Goal: Navigation & Orientation: Find specific page/section

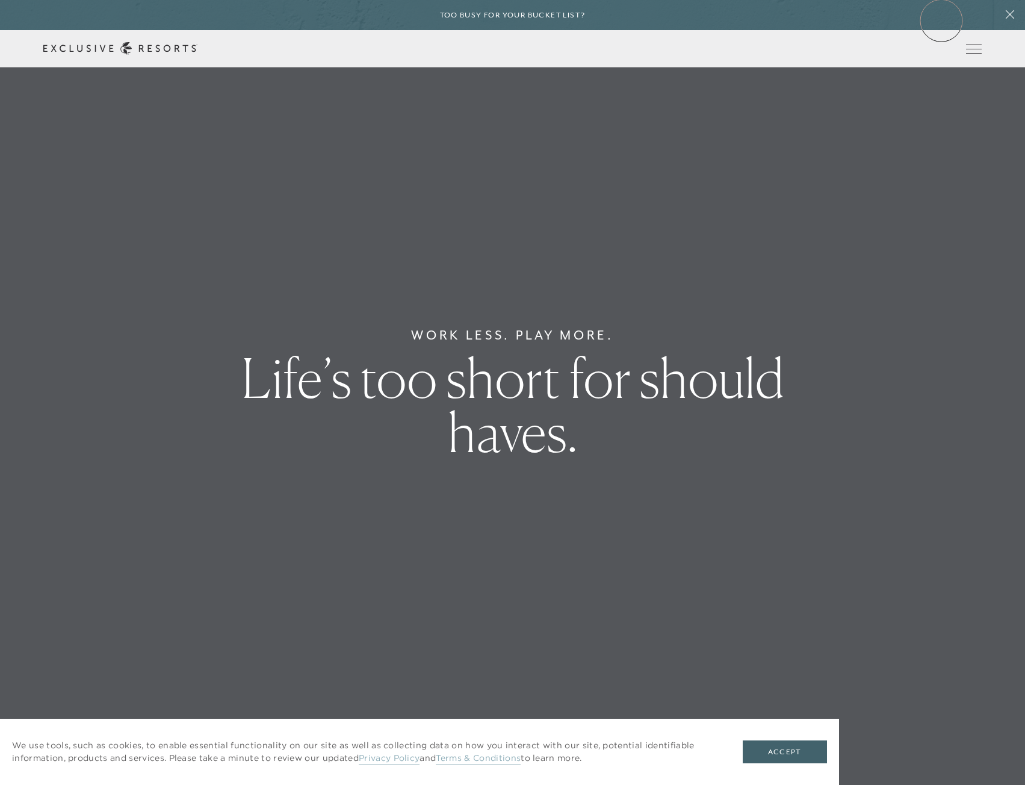
click at [941, 20] on div "Too busy for your bucket list?" at bounding box center [512, 15] width 1025 height 30
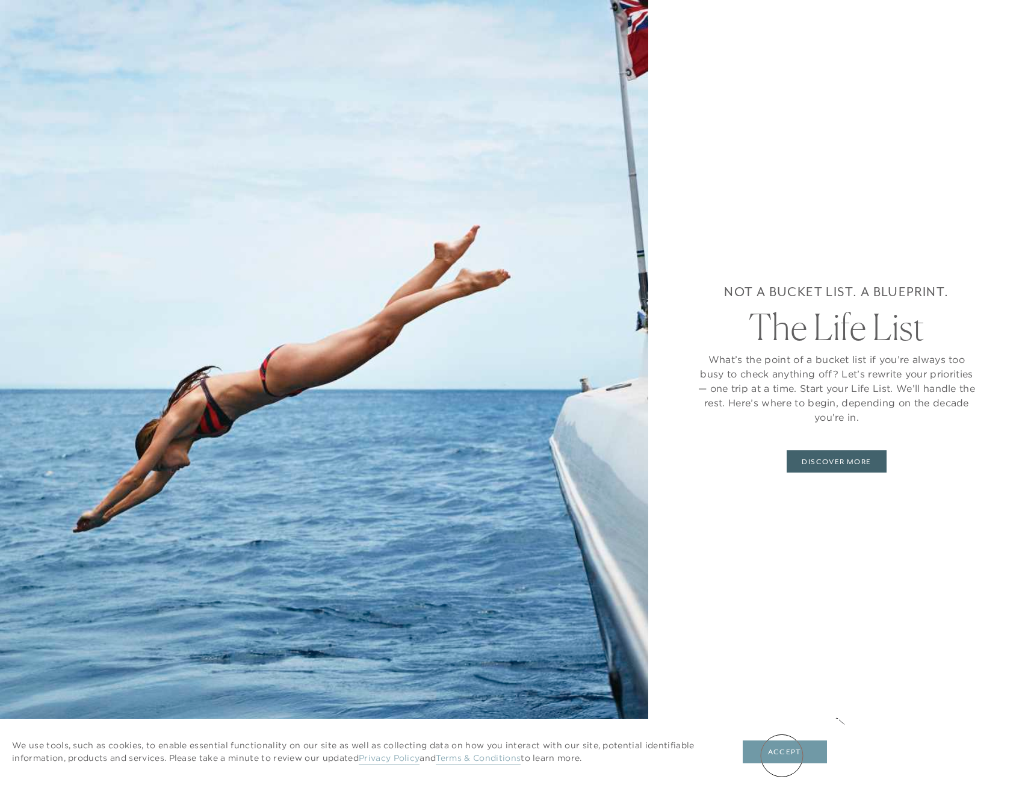
click at [783, 755] on button "Accept" at bounding box center [785, 751] width 84 height 23
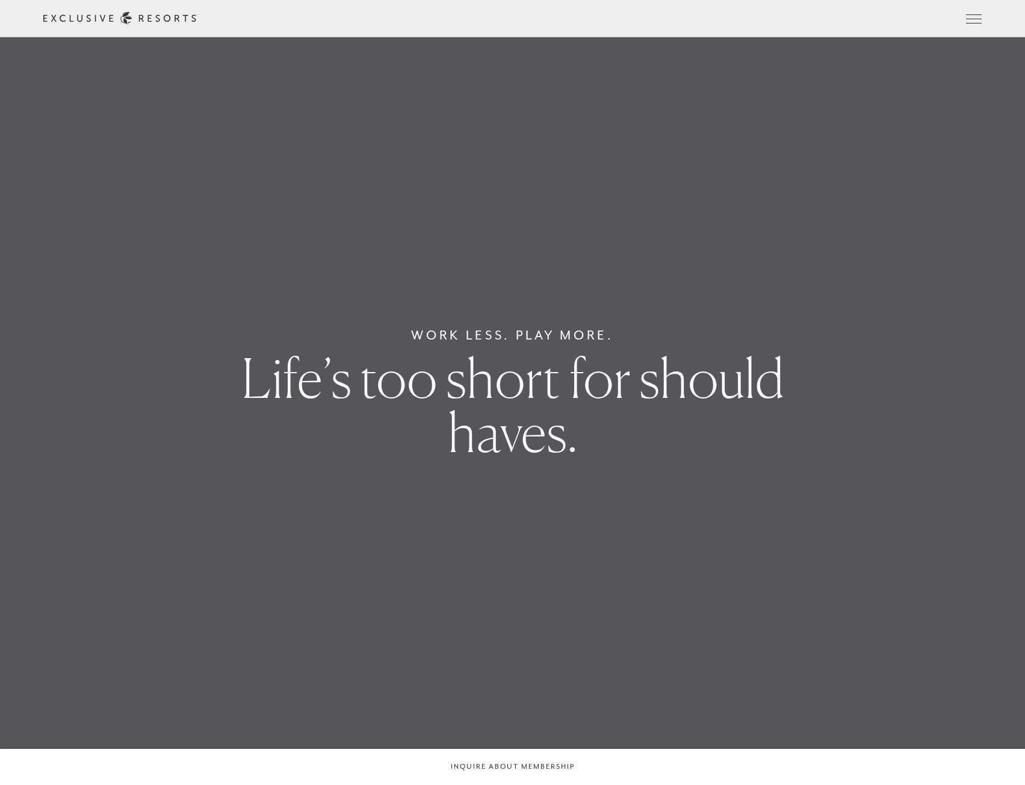
click at [0, 0] on link "Member Login" at bounding box center [0, 0] width 0 height 0
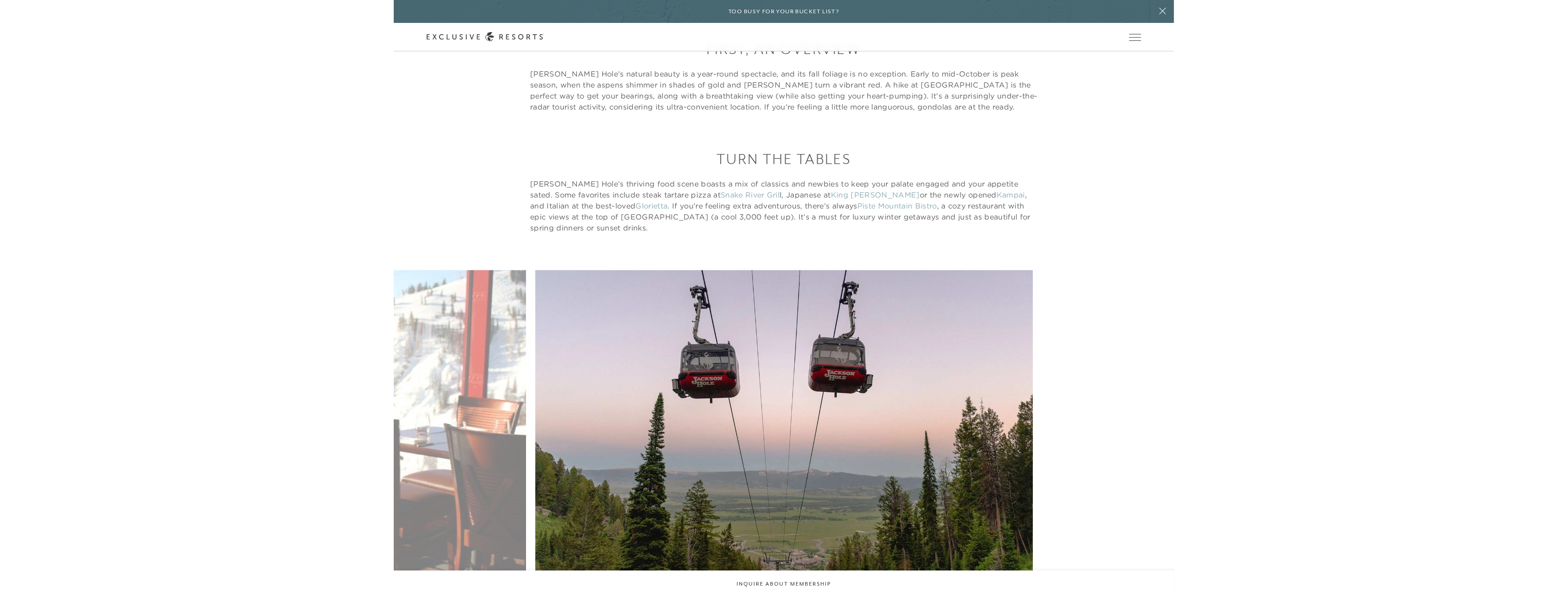
scroll to position [558, 0]
